Goal: Transaction & Acquisition: Book appointment/travel/reservation

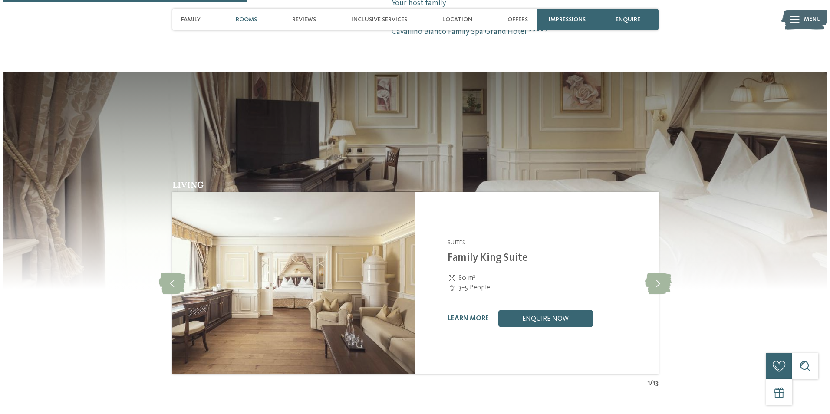
scroll to position [851, 0]
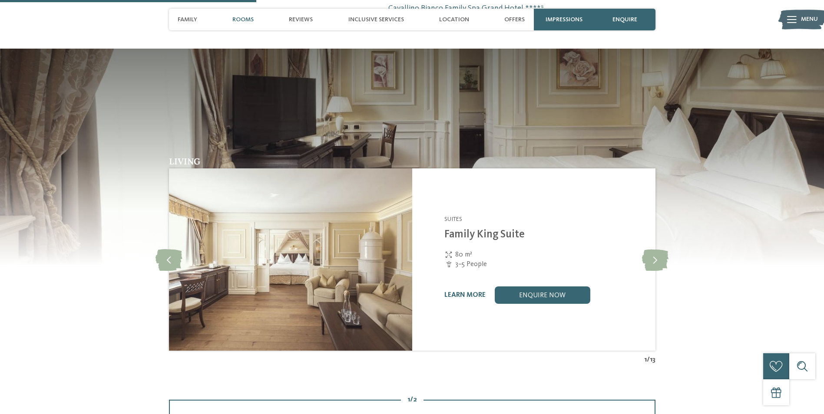
click at [795, 15] on div at bounding box center [792, 20] width 10 height 22
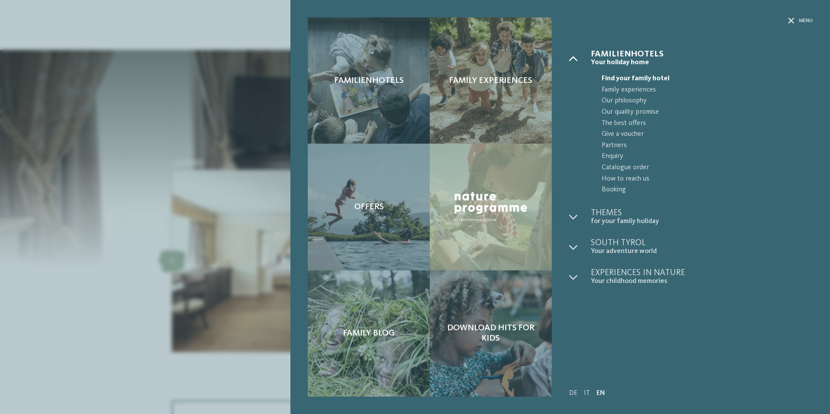
click at [572, 58] on icon at bounding box center [573, 58] width 9 height 9
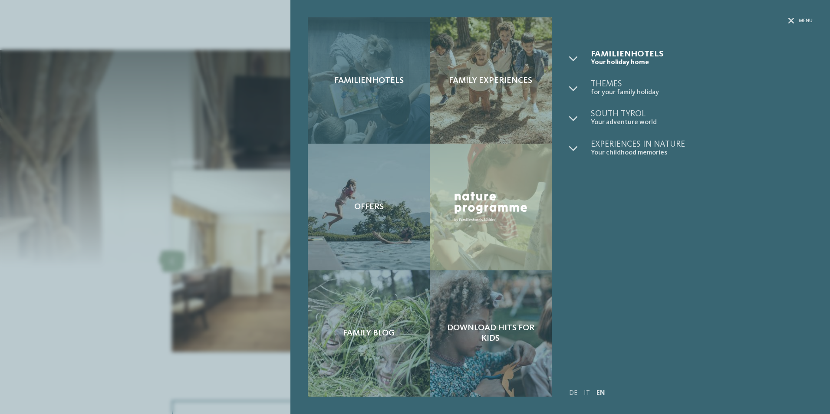
click at [363, 83] on span "Familienhotels" at bounding box center [368, 81] width 69 height 10
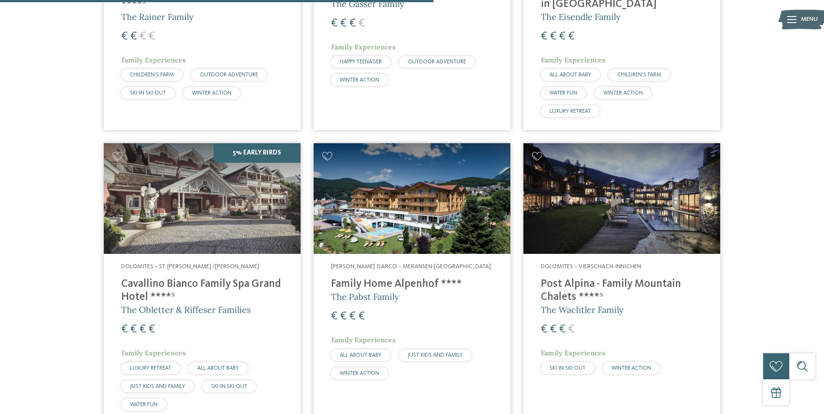
scroll to position [1592, 0]
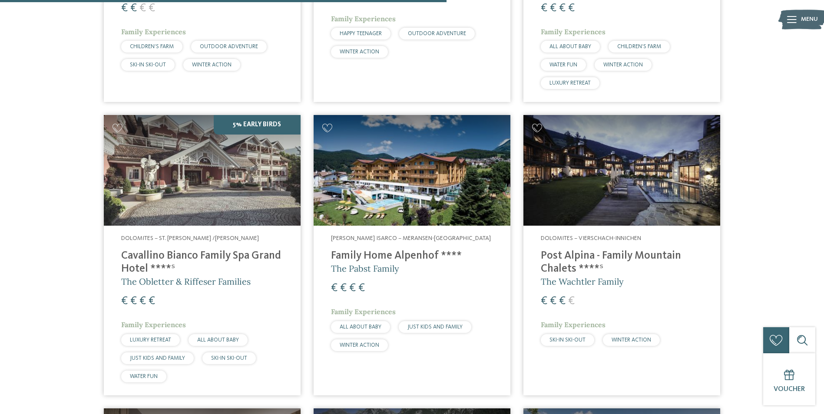
click at [167, 155] on img at bounding box center [202, 170] width 197 height 111
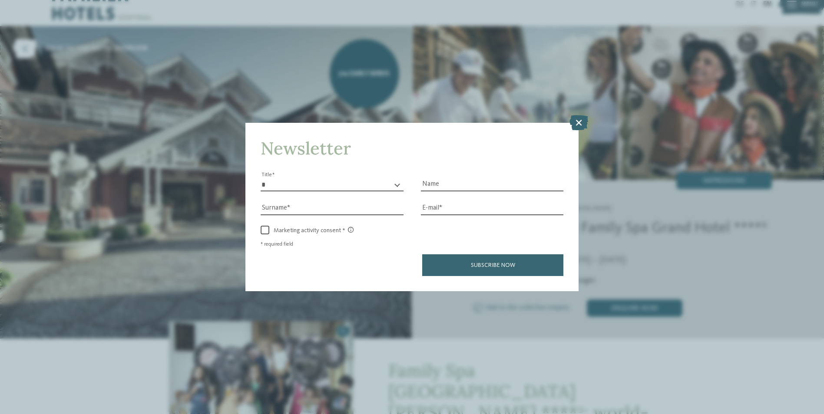
scroll to position [40, 0]
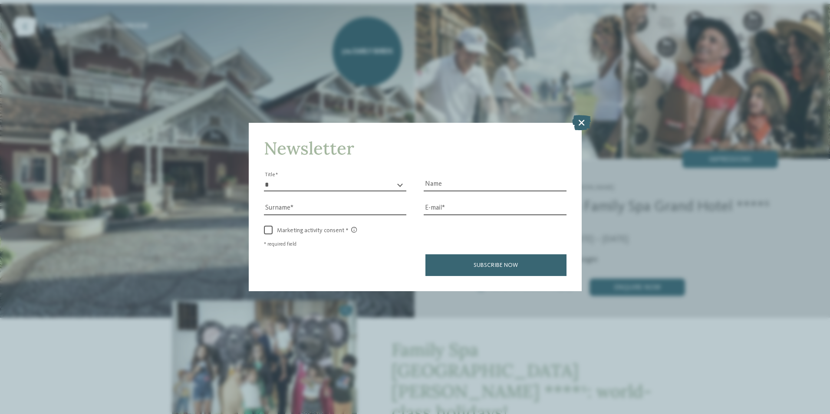
click at [580, 122] on icon at bounding box center [581, 122] width 19 height 15
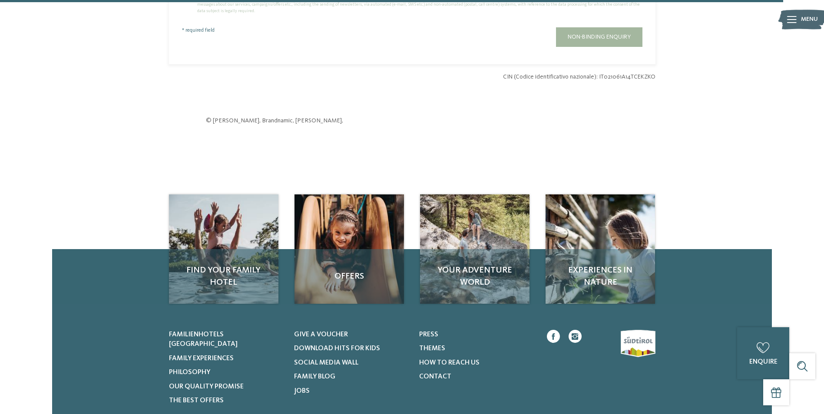
scroll to position [2637, 0]
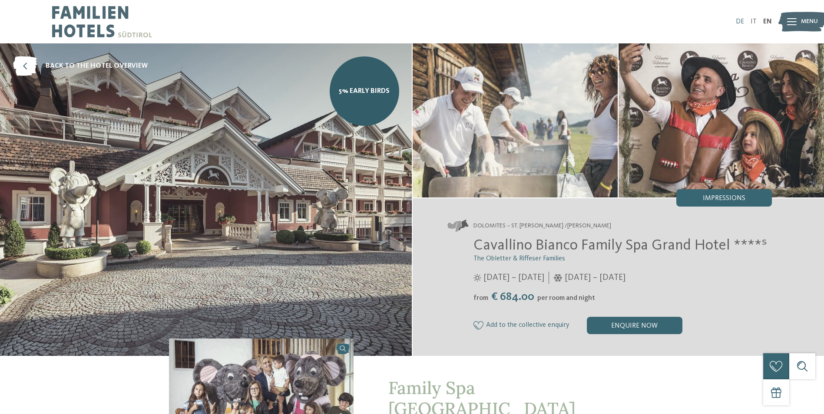
click at [740, 22] on link "DE" at bounding box center [740, 21] width 8 height 7
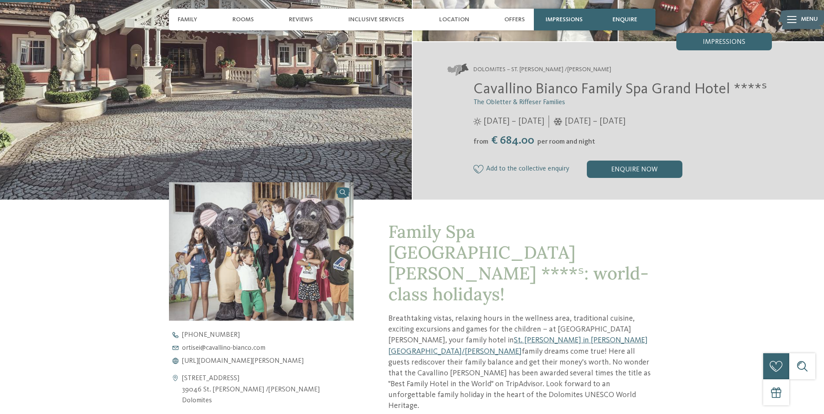
scroll to position [191, 0]
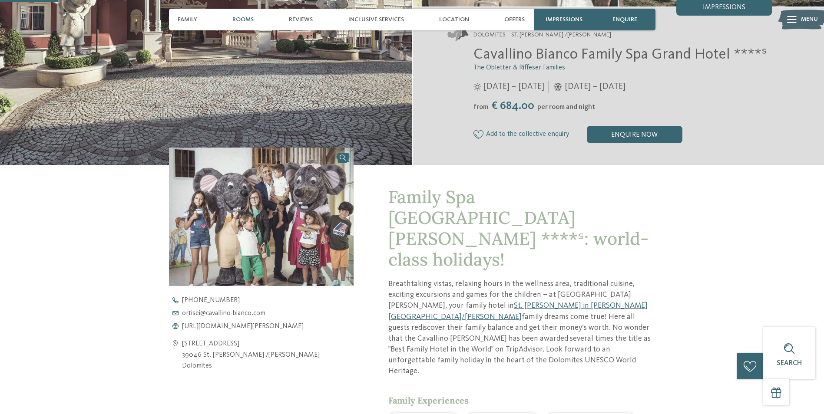
click at [246, 18] on span "Rooms" at bounding box center [242, 19] width 21 height 7
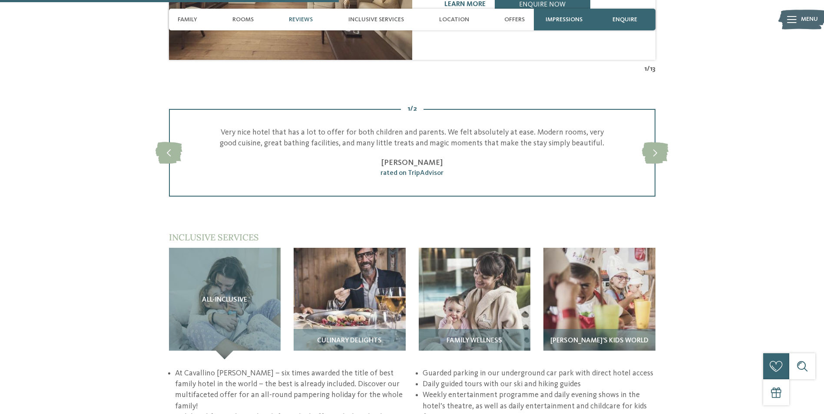
scroll to position [1148, 0]
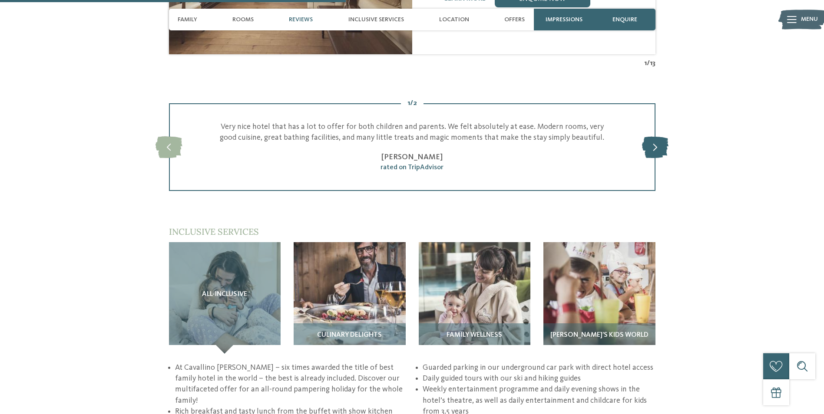
click at [658, 136] on icon at bounding box center [655, 147] width 26 height 22
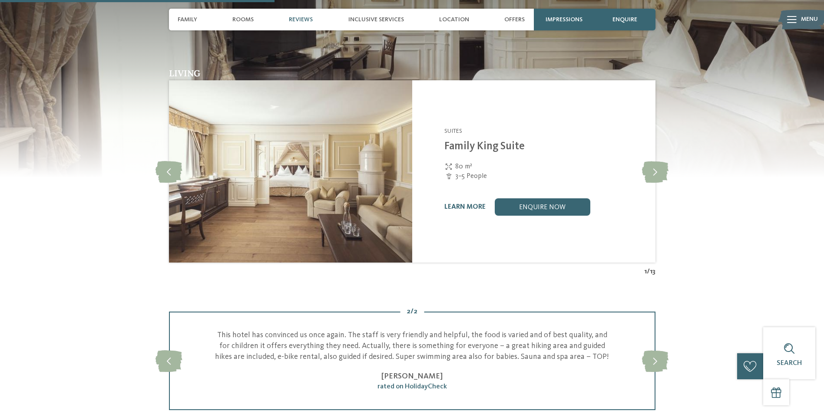
scroll to position [899, 0]
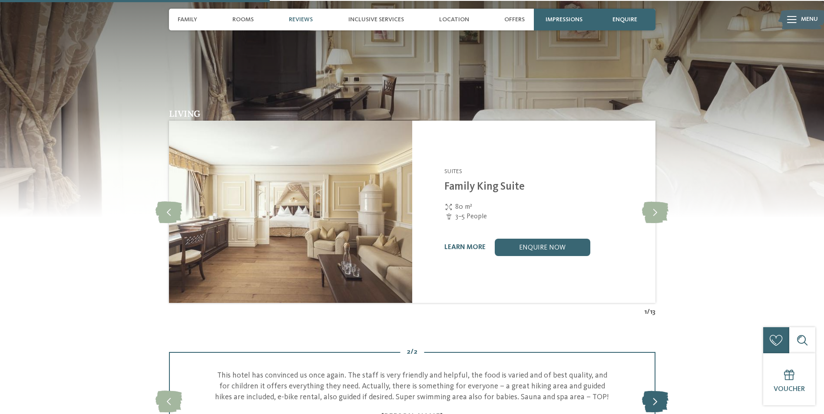
click at [651, 390] on icon at bounding box center [655, 401] width 26 height 22
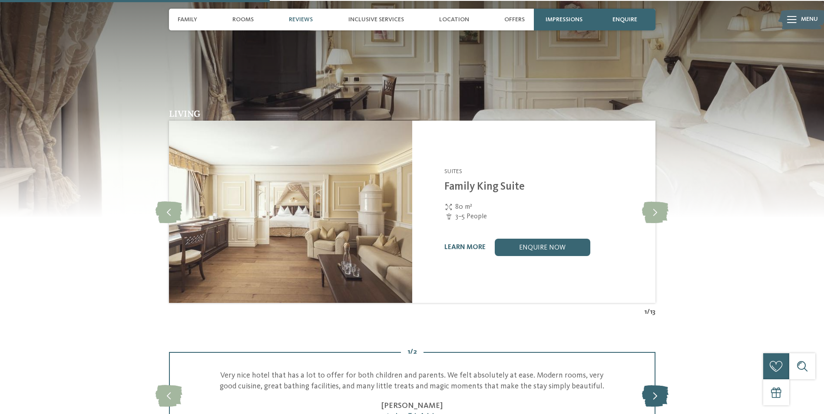
click at [651, 385] on icon at bounding box center [655, 396] width 26 height 22
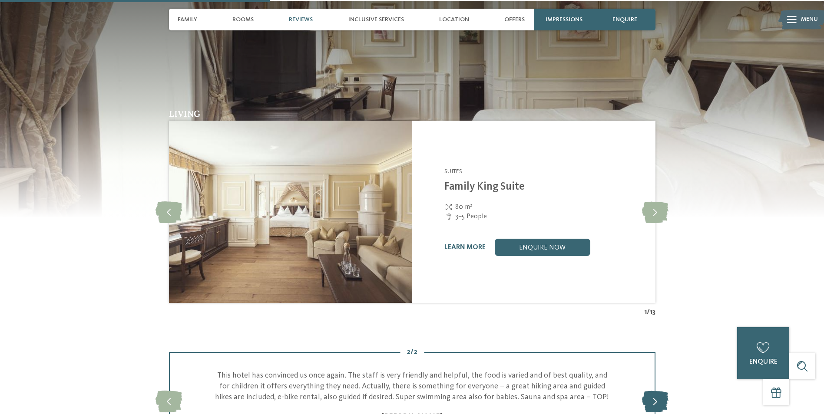
click at [651, 390] on icon at bounding box center [655, 401] width 26 height 22
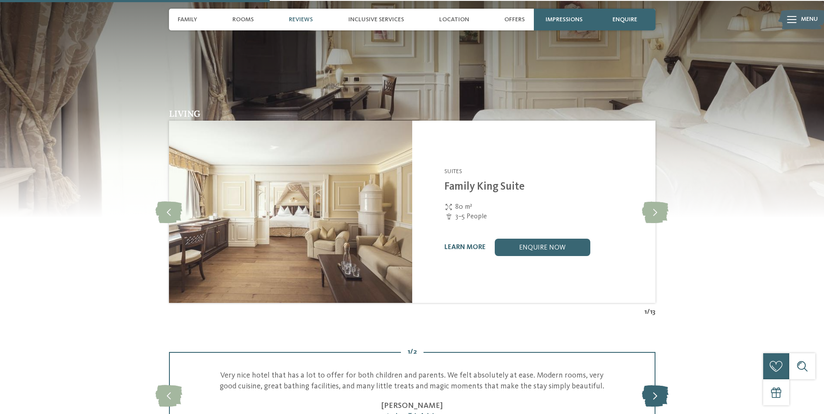
click at [651, 385] on icon at bounding box center [655, 396] width 26 height 22
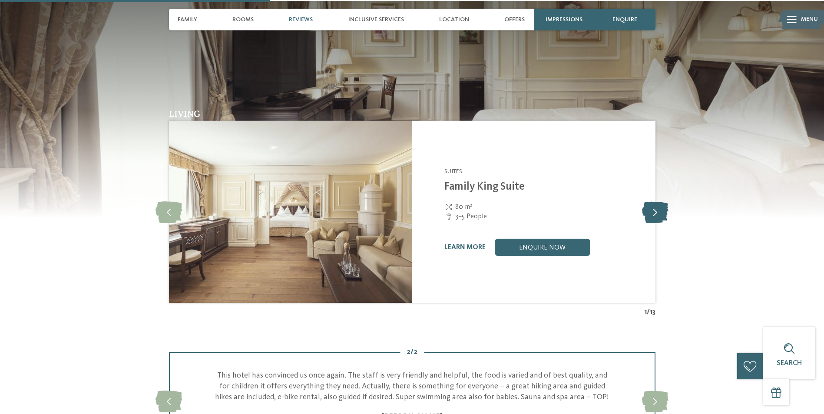
click at [652, 201] on icon at bounding box center [655, 212] width 26 height 22
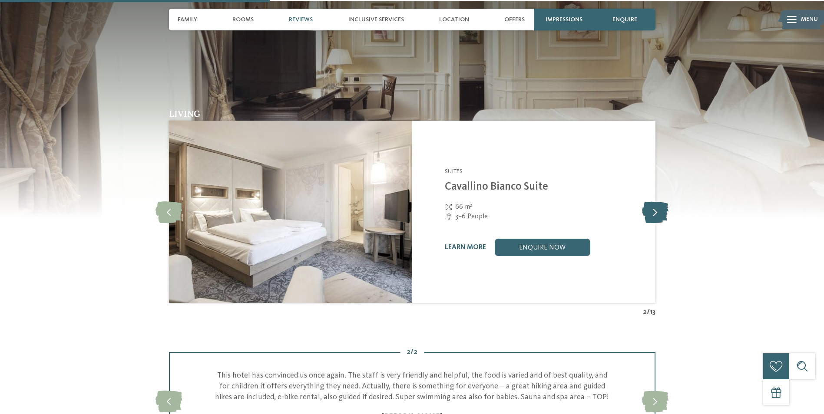
click at [652, 201] on icon at bounding box center [655, 212] width 26 height 22
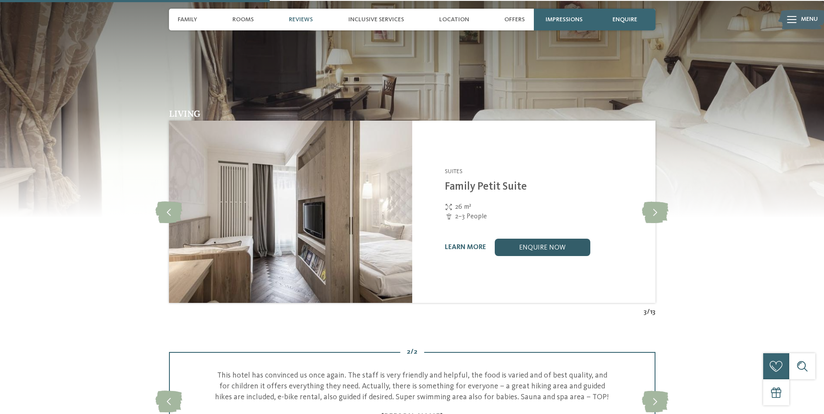
click at [534, 239] on link "enquire now" at bounding box center [543, 247] width 96 height 17
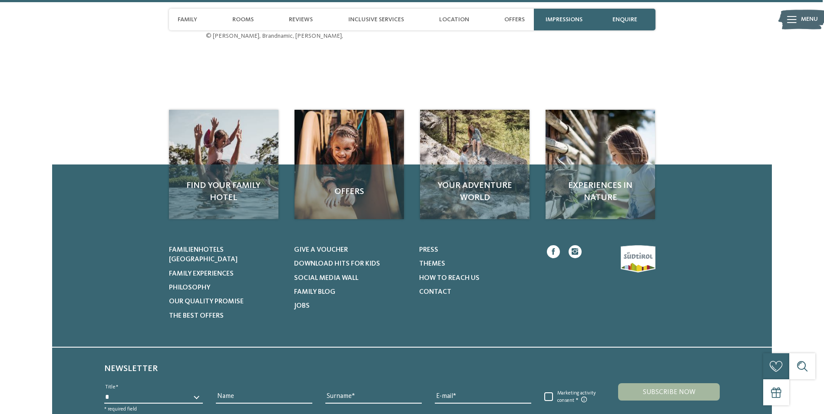
scroll to position [2880, 0]
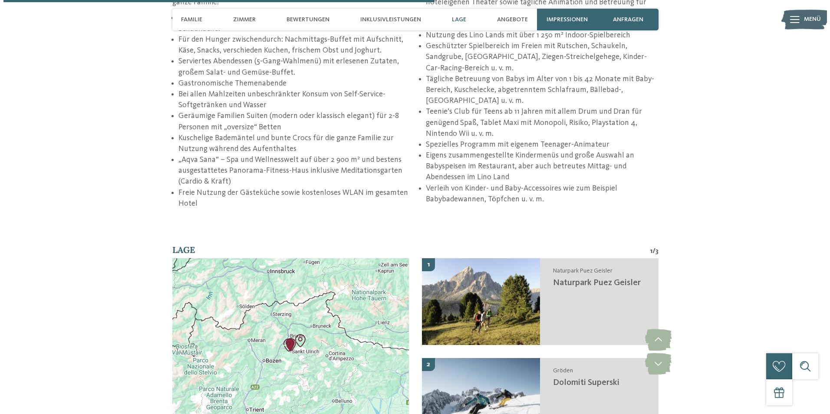
scroll to position [1610, 0]
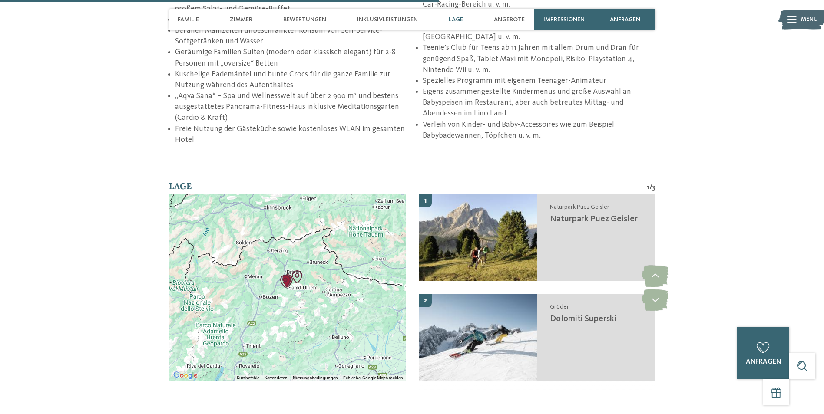
click at [810, 18] on span "Menü" at bounding box center [809, 19] width 17 height 9
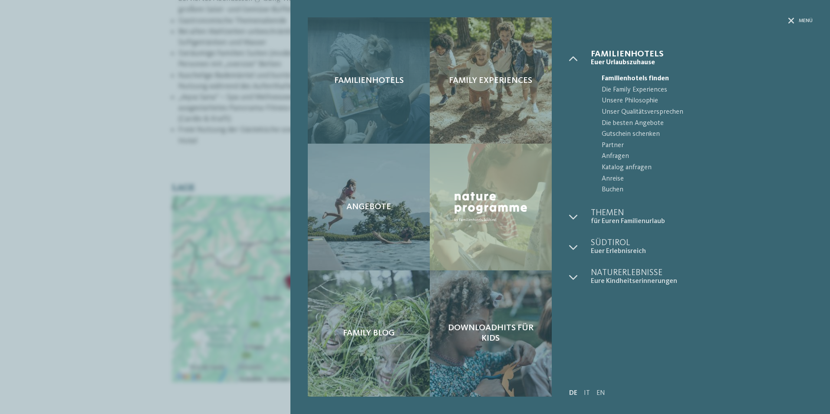
click at [373, 98] on div "Familienhotels" at bounding box center [369, 80] width 122 height 126
